Goal: Transaction & Acquisition: Purchase product/service

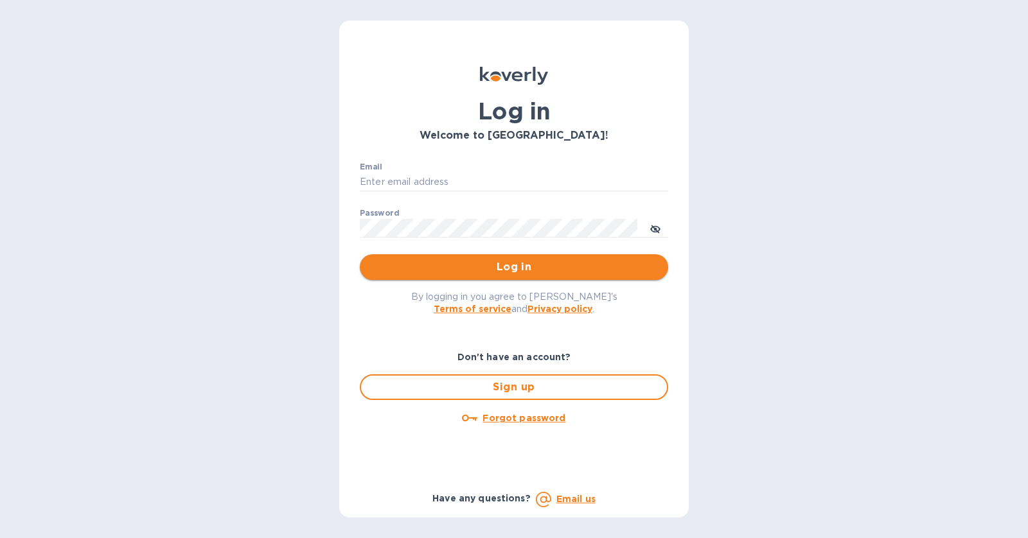
type input "roni@roniselects.com"
click at [621, 267] on span "Log in" at bounding box center [514, 267] width 288 height 15
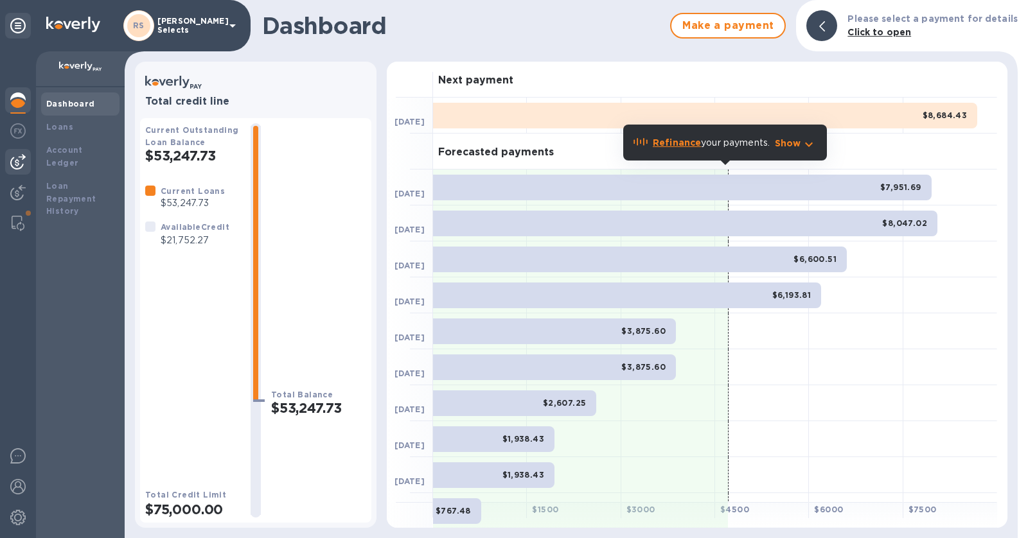
click at [23, 166] on img at bounding box center [17, 161] width 15 height 15
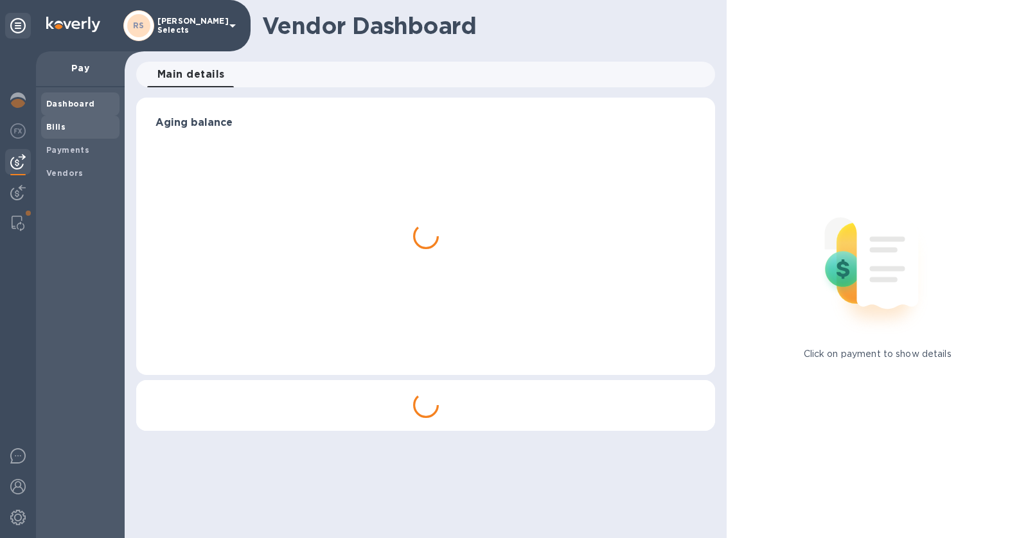
click at [64, 128] on b "Bills" at bounding box center [55, 127] width 19 height 10
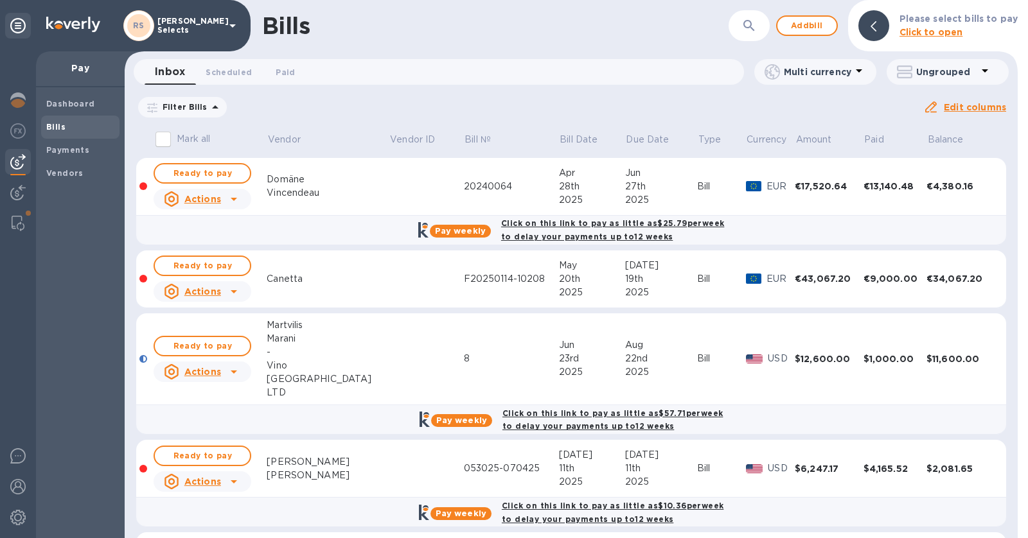
click at [0, 0] on icon at bounding box center [0, 0] width 0 height 0
click at [341, 194] on div "Vincendeau" at bounding box center [328, 192] width 122 height 13
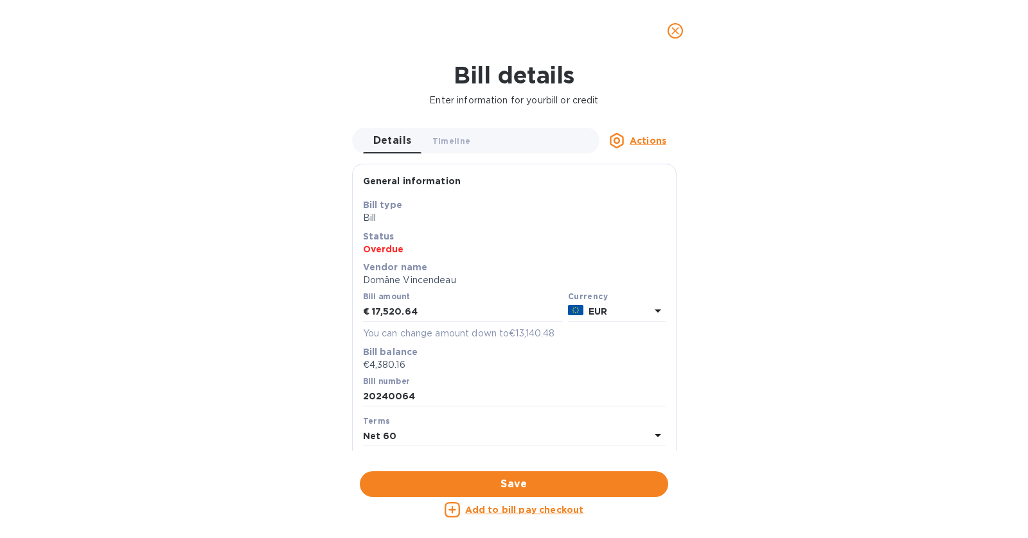
click at [532, 511] on u "Add to bill pay checkout" at bounding box center [524, 510] width 119 height 10
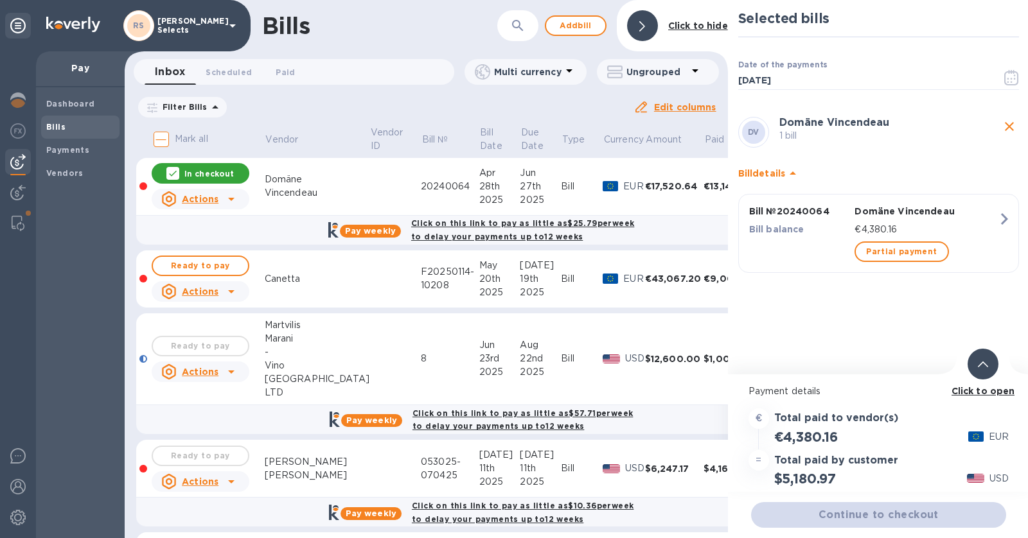
click at [914, 514] on span "Continue to checkout" at bounding box center [878, 515] width 235 height 15
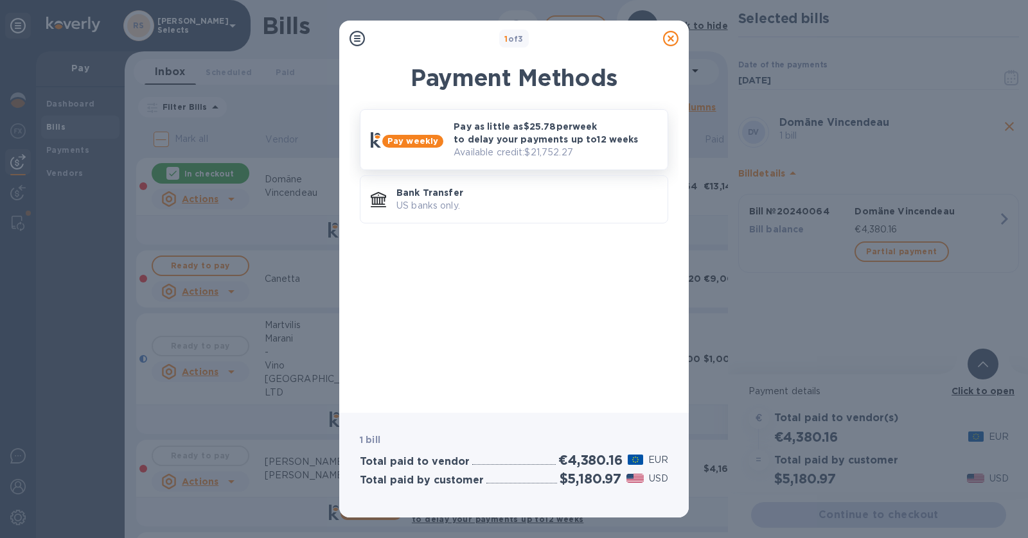
click at [530, 136] on p "Pay as little as $25.78 per week to delay your payments up to 12 weeks" at bounding box center [556, 133] width 204 height 26
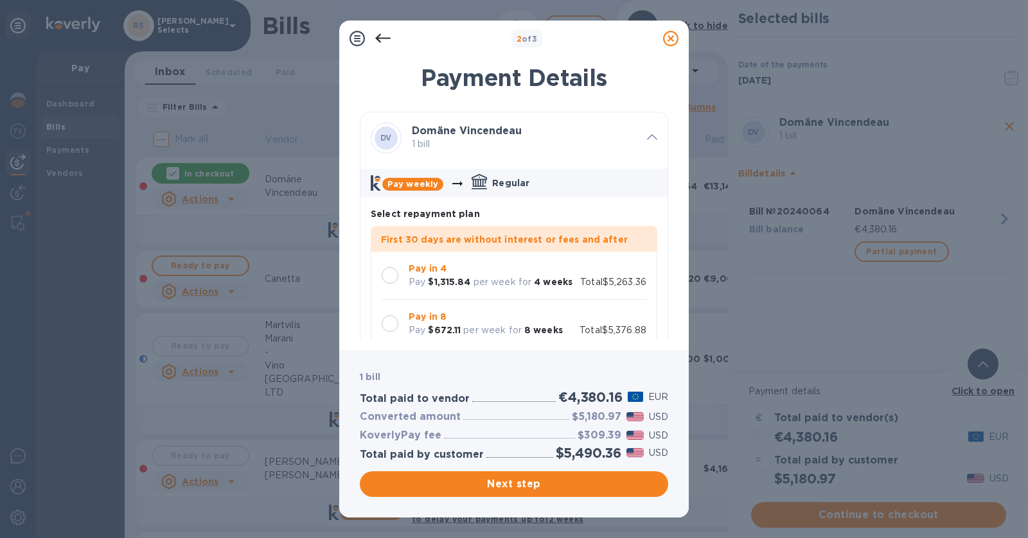
click at [605, 315] on div "Pay in 8 Pay $672.11 per week for 8 weeks Total $5,376.88" at bounding box center [514, 323] width 265 height 27
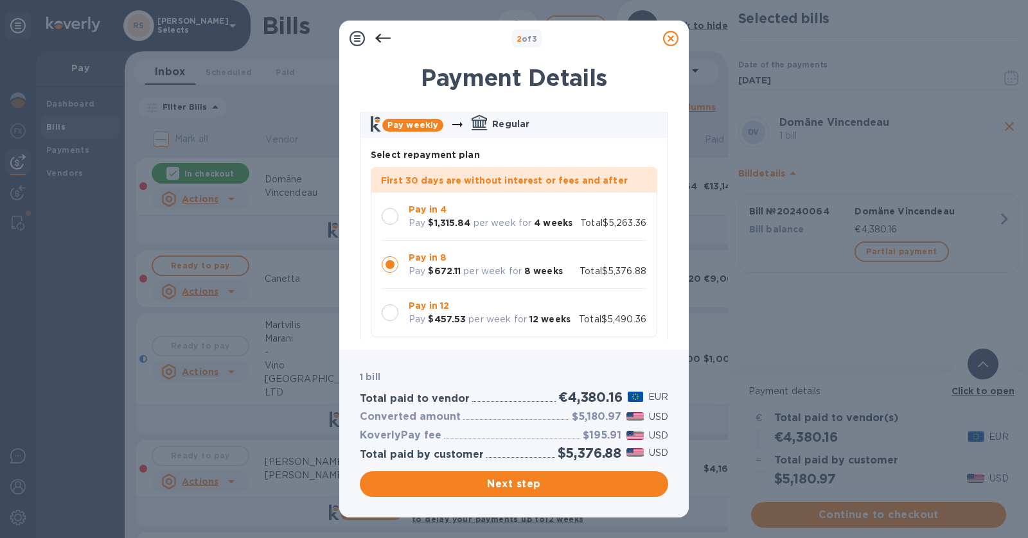
scroll to position [73, 0]
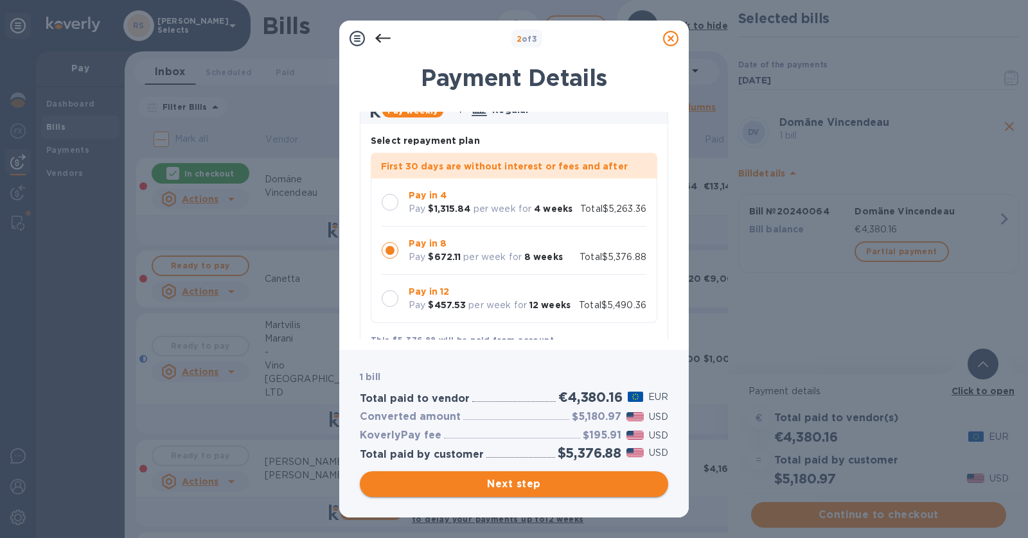
click at [612, 487] on span "Next step" at bounding box center [514, 484] width 288 height 15
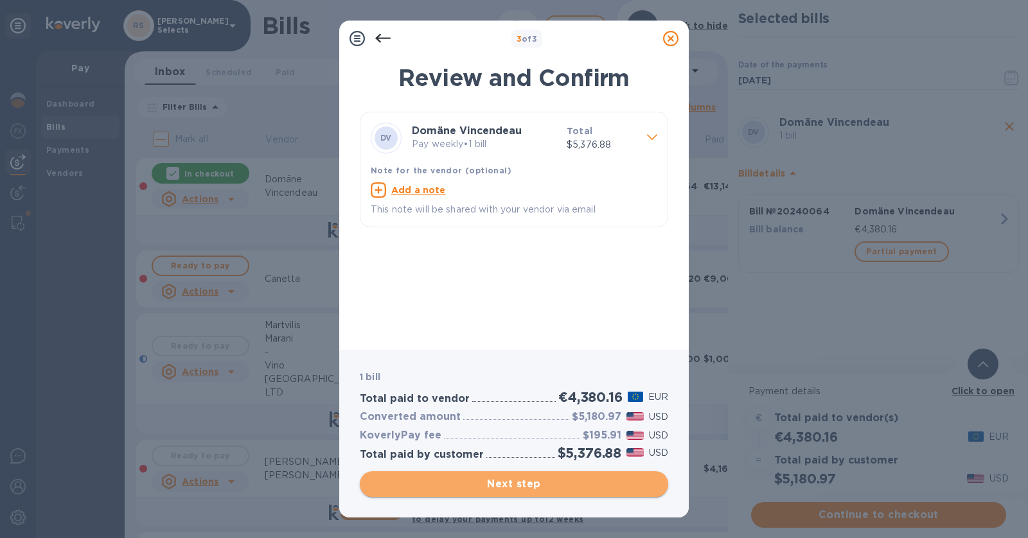
click at [612, 487] on span "Next step" at bounding box center [514, 484] width 288 height 15
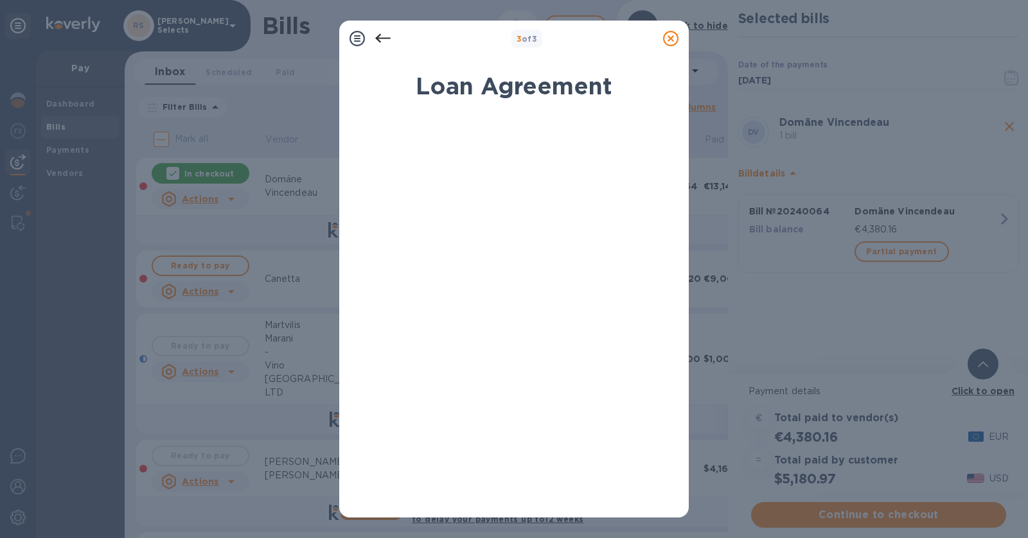
scroll to position [179, 0]
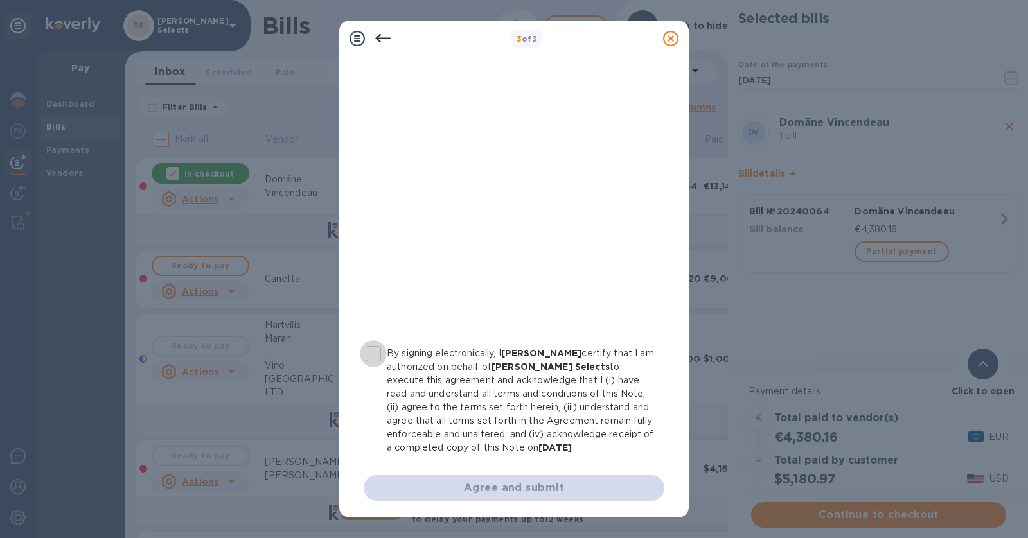
click at [376, 351] on input "By signing electronically, I [PERSON_NAME] certify that I am authorized on beha…" at bounding box center [373, 354] width 27 height 27
checkbox input "true"
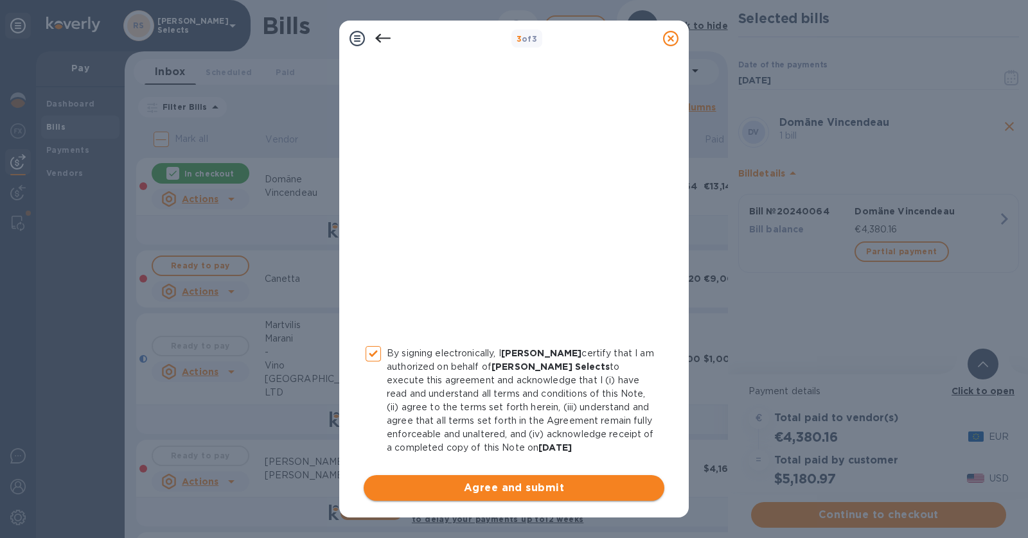
click at [473, 491] on span "Agree and submit" at bounding box center [514, 488] width 280 height 15
